Goal: Contribute content: Add original content to the website for others to see

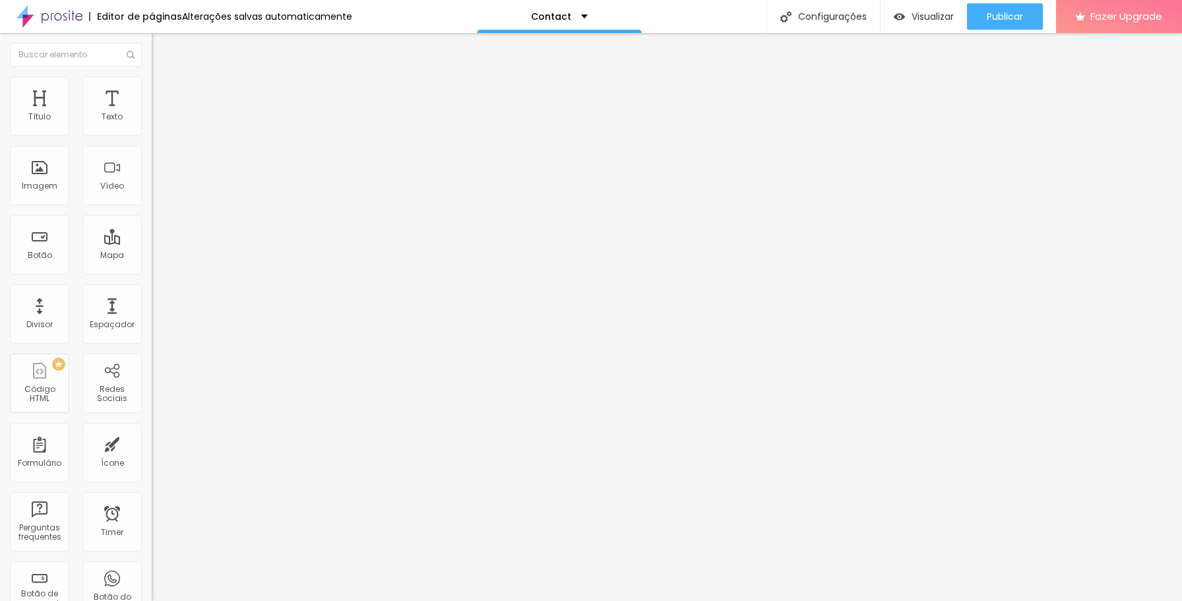
click at [160, 129] on div "Contact" at bounding box center [227, 123] width 135 height 12
click at [152, 90] on li "Avançado" at bounding box center [228, 96] width 152 height 13
click at [152, 86] on li "Estilo" at bounding box center [228, 83] width 152 height 13
click at [1014, 15] on span "Publicar" at bounding box center [1005, 16] width 36 height 11
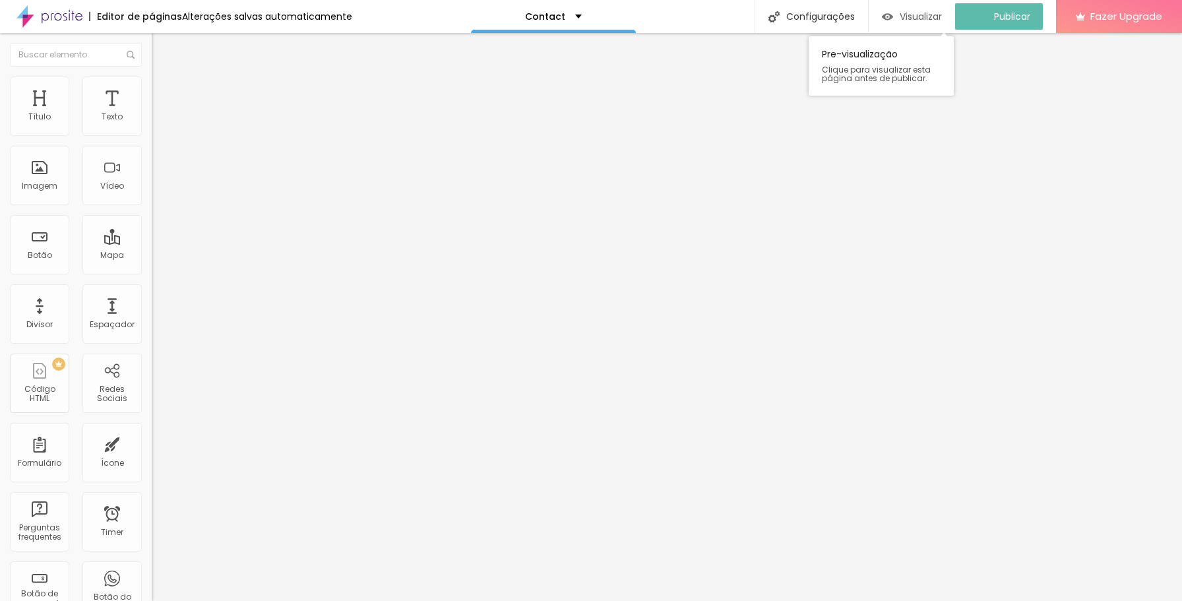
click at [936, 17] on span "Visualizar" at bounding box center [921, 16] width 42 height 11
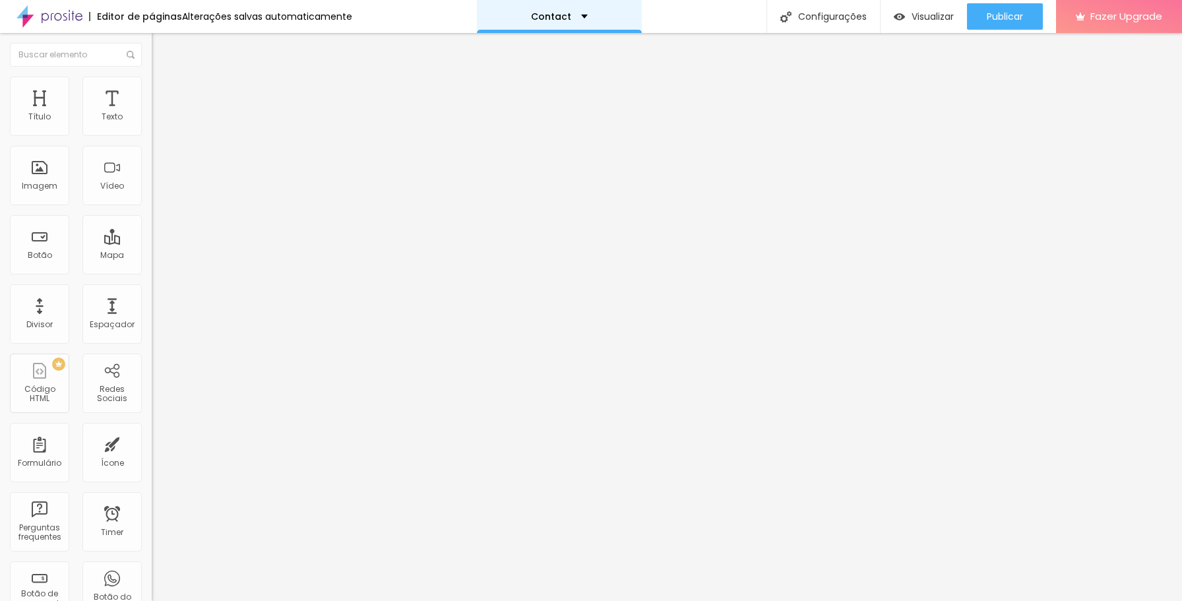
click at [536, 5] on div "Contact" at bounding box center [559, 16] width 165 height 33
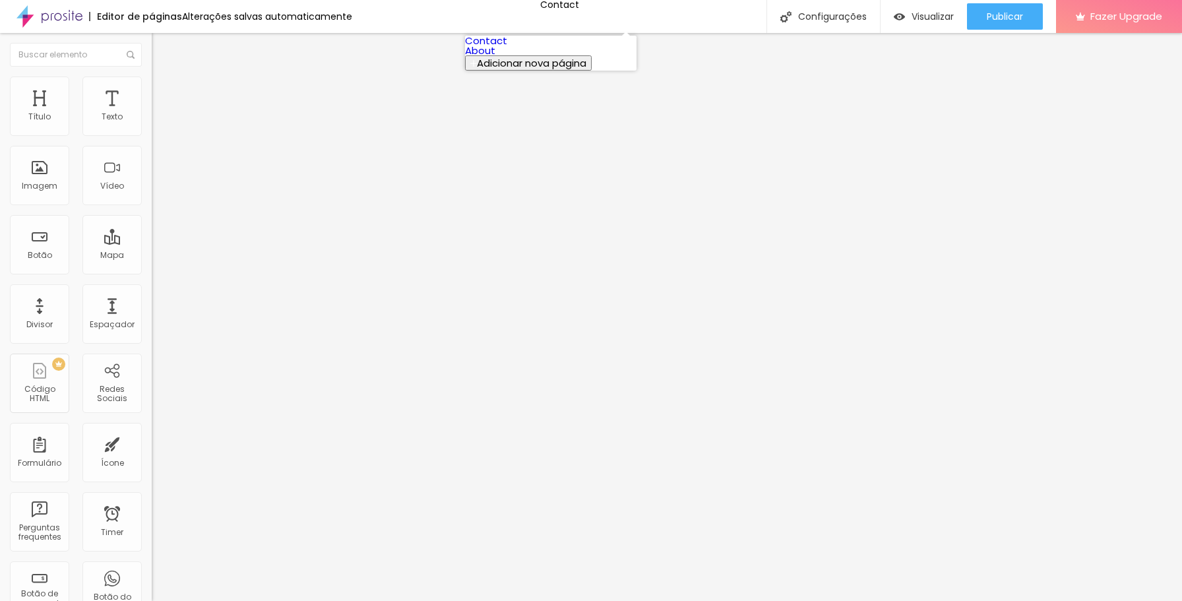
click at [495, 57] on link "About" at bounding box center [480, 51] width 30 height 14
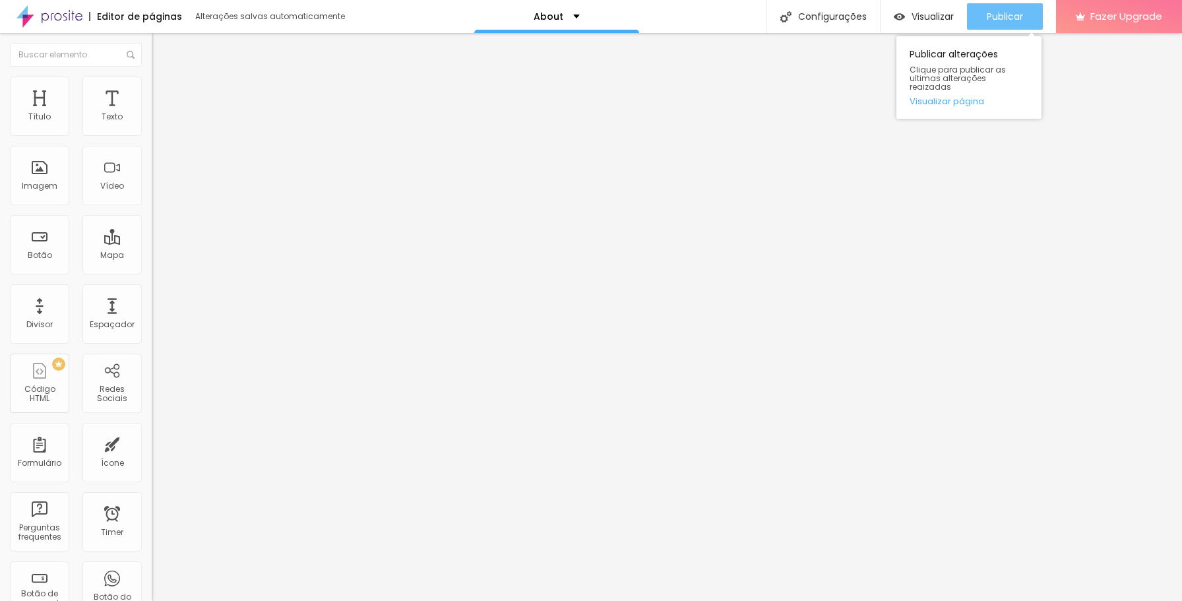
click at [1012, 23] on div "Publicar" at bounding box center [1005, 16] width 36 height 26
